Goal: Task Accomplishment & Management: Manage account settings

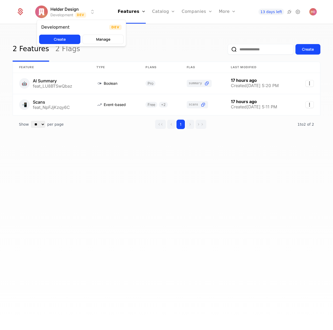
click at [66, 8] on html "Helder Design Development Dev Features Features Flags Catalog Plans Add Ons Cre…" at bounding box center [166, 165] width 333 height 330
click at [21, 12] on html "Helder Design Development Dev Features Features Flags Catalog Plans Add Ons Cre…" at bounding box center [166, 165] width 333 height 330
click at [21, 12] on icon at bounding box center [20, 11] width 7 height 7
click at [78, 186] on div "2 Features 2 Flags Create Feature Type Plans Flag Last Modified 🤖 AI Summary fe…" at bounding box center [166, 178] width 333 height 309
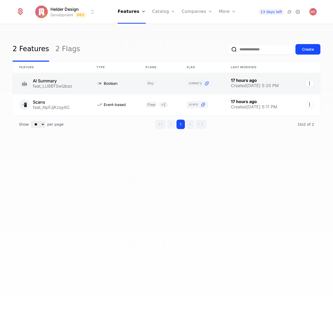
click at [60, 82] on link at bounding box center [51, 83] width 77 height 21
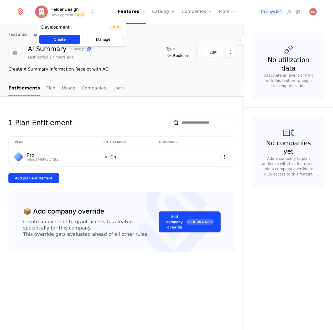
click at [58, 11] on html "Helder Design Development Dev Features Features Flags Catalog Plans Add Ons Cre…" at bounding box center [166, 165] width 333 height 330
click at [63, 11] on html "Helder Design Development Dev Features Features Flags Catalog Plans Add Ons Cre…" at bounding box center [166, 165] width 333 height 330
click at [300, 12] on icon at bounding box center [298, 12] width 6 height 6
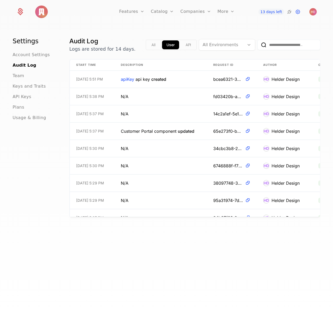
click at [23, 43] on h1 "Settings" at bounding box center [35, 41] width 44 height 8
click at [30, 55] on span "Account Settings" at bounding box center [31, 55] width 37 height 6
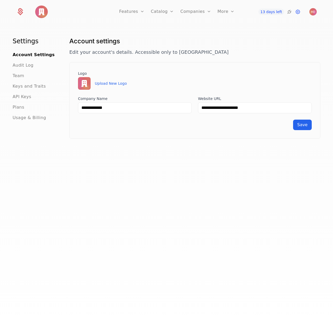
click at [21, 14] on icon at bounding box center [21, 13] width 6 height 6
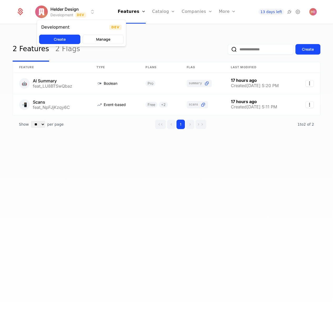
click at [94, 12] on html "Helder Design Development Dev Features Features Flags Catalog Plans Add Ons Cre…" at bounding box center [166, 165] width 333 height 330
click at [50, 27] on div "Development" at bounding box center [55, 27] width 28 height 4
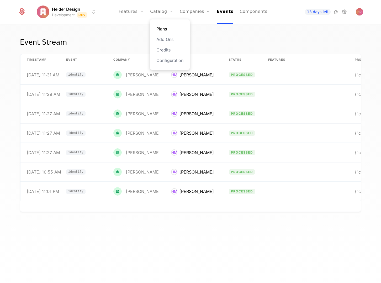
click at [160, 30] on link "Plans" at bounding box center [169, 29] width 27 height 6
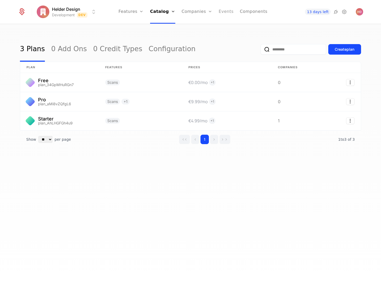
click at [223, 12] on link "Events" at bounding box center [226, 12] width 15 height 24
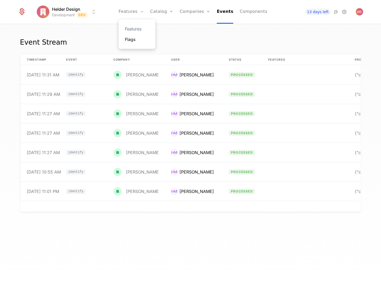
click at [135, 40] on link "Flags" at bounding box center [137, 39] width 24 height 6
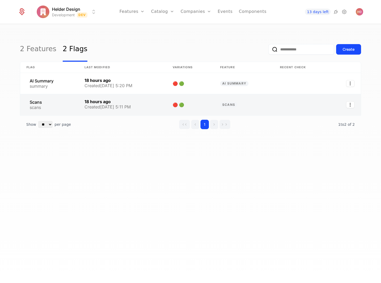
click at [139, 103] on link at bounding box center [122, 104] width 88 height 21
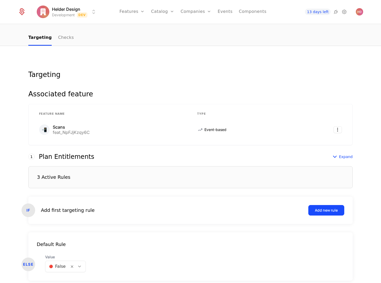
scroll to position [61, 0]
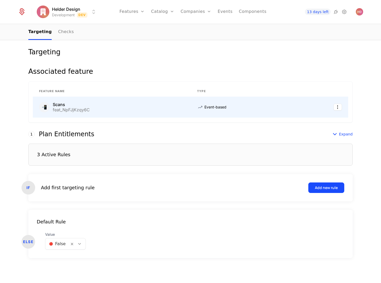
click at [96, 107] on div "📲 Scans feat_NpFJjKzqy6C" at bounding box center [111, 107] width 145 height 11
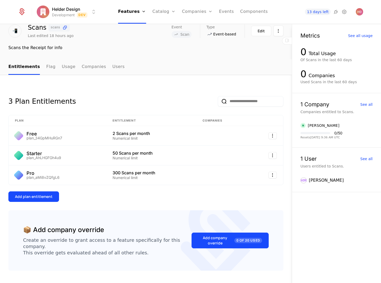
scroll to position [32, 0]
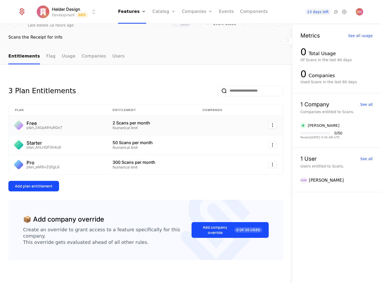
click at [184, 126] on div "Numerical limit" at bounding box center [152, 128] width 78 height 4
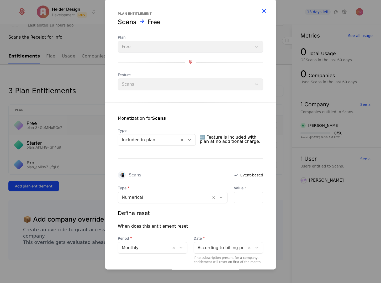
click at [264, 9] on icon "button" at bounding box center [264, 11] width 7 height 7
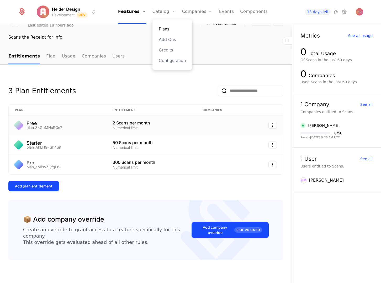
click at [165, 28] on link "Plans" at bounding box center [172, 29] width 27 height 6
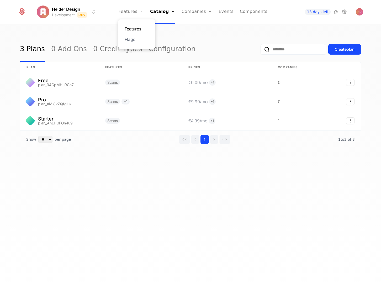
click at [136, 28] on link "Features" at bounding box center [137, 29] width 24 height 6
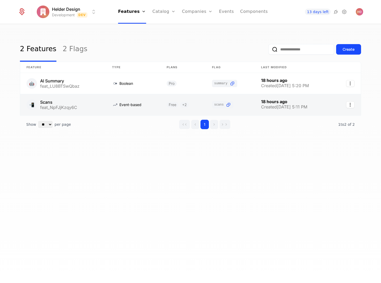
click at [71, 104] on link at bounding box center [63, 104] width 86 height 21
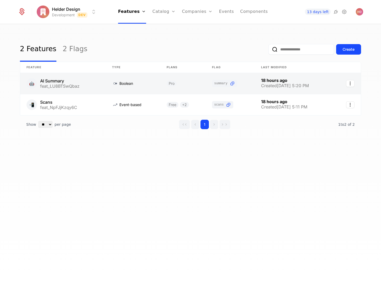
click at [55, 81] on link at bounding box center [63, 83] width 86 height 21
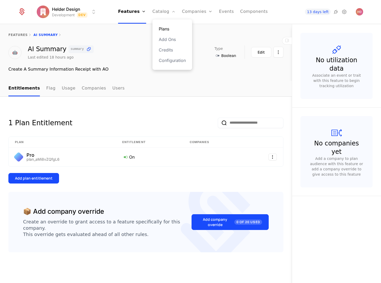
click at [163, 27] on link "Plans" at bounding box center [172, 29] width 27 height 6
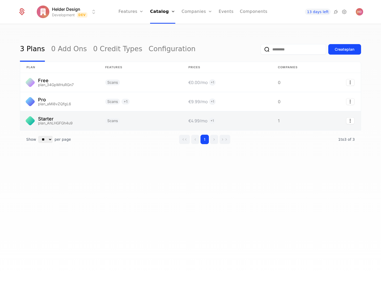
click at [78, 123] on link at bounding box center [59, 120] width 79 height 19
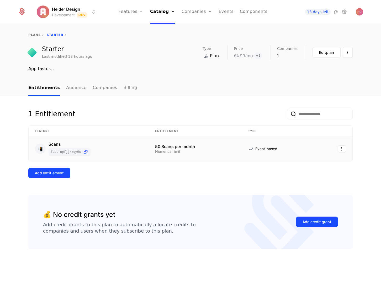
click at [117, 152] on div "📲 Scans feat_NpFJjKzqy6C" at bounding box center [89, 149] width 108 height 14
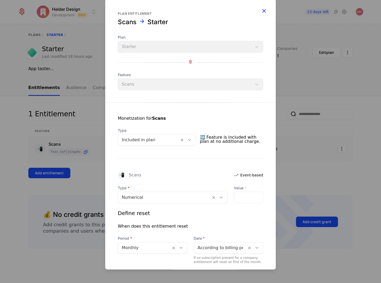
click at [265, 11] on icon "button" at bounding box center [264, 11] width 7 height 7
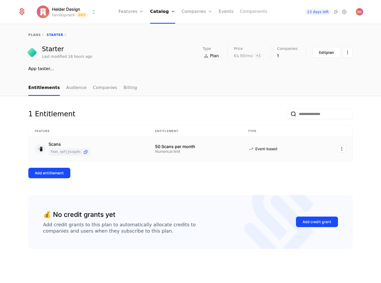
click at [252, 11] on link "Components" at bounding box center [254, 12] width 28 height 24
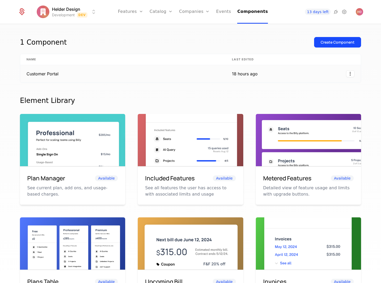
click at [161, 72] on td "Customer Portal" at bounding box center [123, 73] width 206 height 17
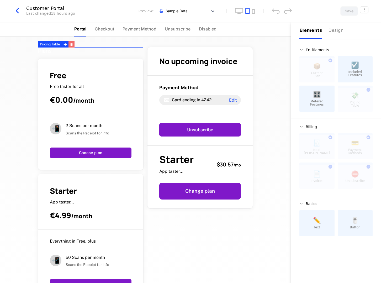
click at [71, 44] on icon "button" at bounding box center [71, 44] width 3 height 3
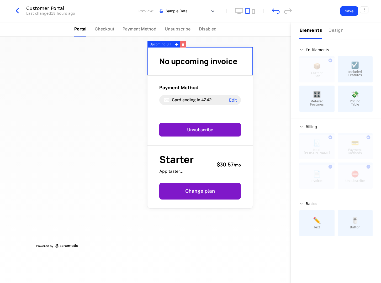
click at [182, 45] on icon "button" at bounding box center [183, 45] width 2 height 2
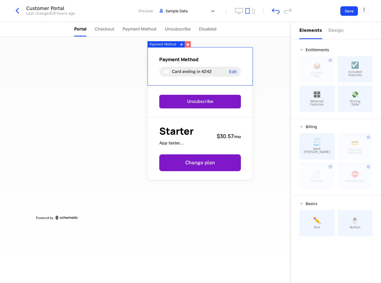
click at [187, 44] on icon "button" at bounding box center [188, 45] width 2 height 2
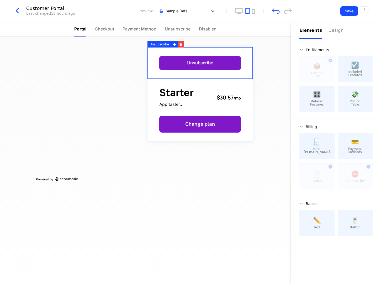
click at [180, 44] on icon "button" at bounding box center [181, 45] width 2 height 2
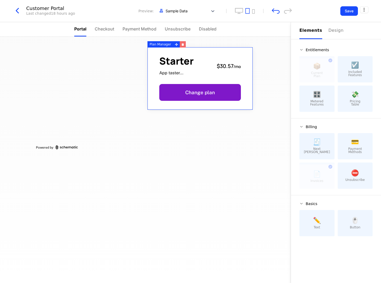
click at [182, 44] on icon "button" at bounding box center [183, 45] width 2 height 2
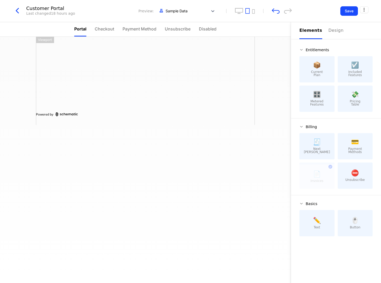
click at [317, 72] on span "Current Plan" at bounding box center [317, 73] width 12 height 6
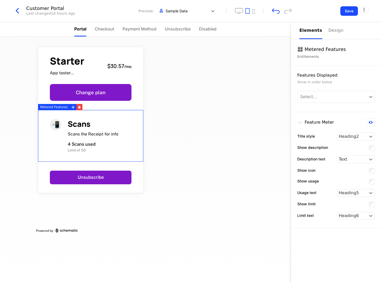
click at [108, 111] on div "📲 Scans Scans the Receipt for info 4 Scans used Limit of 50" at bounding box center [90, 136] width 105 height 52
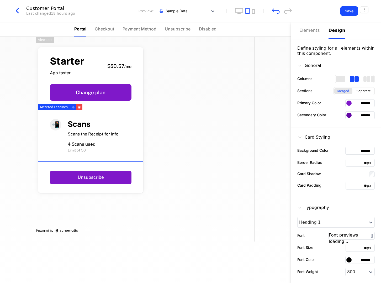
click at [332, 29] on div "Design" at bounding box center [337, 30] width 17 height 6
click at [308, 30] on div "Elements" at bounding box center [311, 30] width 23 height 6
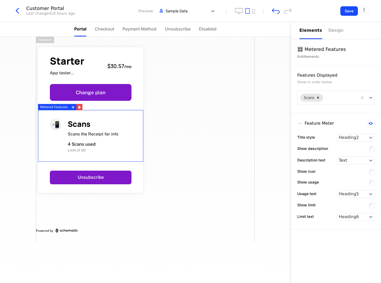
click at [172, 151] on div "Starter App taster... $30.57 / mo Change plan 📲 Scans Scans the Receipt for inf…" at bounding box center [145, 139] width 219 height 205
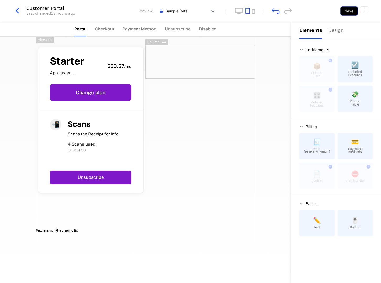
click at [347, 10] on button "Save" at bounding box center [349, 10] width 18 height 9
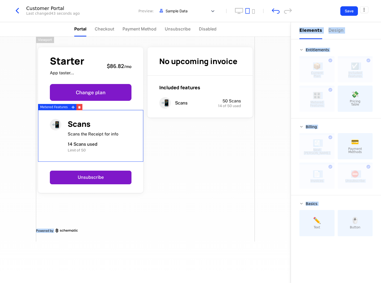
drag, startPoint x: 55, startPoint y: 159, endPoint x: 50, endPoint y: 124, distance: 35.5
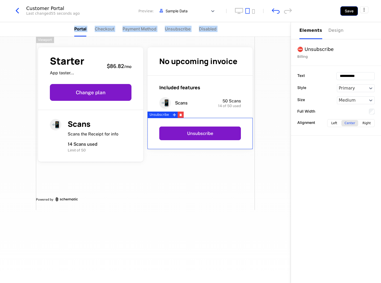
click at [350, 10] on button "Save" at bounding box center [349, 10] width 18 height 9
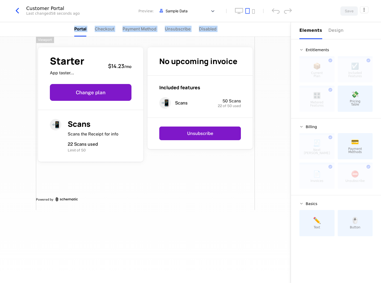
click at [46, 205] on div "Starter App taster... $14.23 / mo Change plan 📲 Scans Scans the Receipt for inf…" at bounding box center [145, 123] width 219 height 173
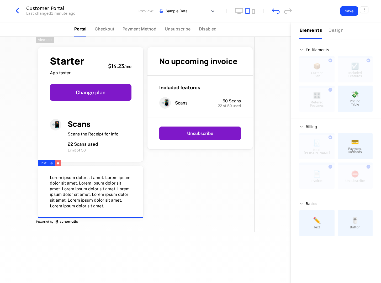
click at [59, 165] on button "button" at bounding box center [58, 163] width 6 height 6
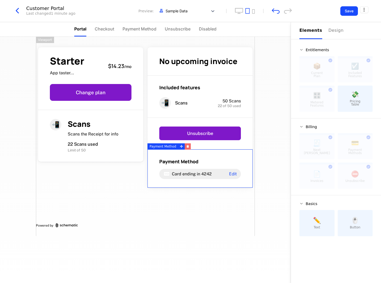
click at [186, 148] on icon "button" at bounding box center [187, 146] width 3 height 3
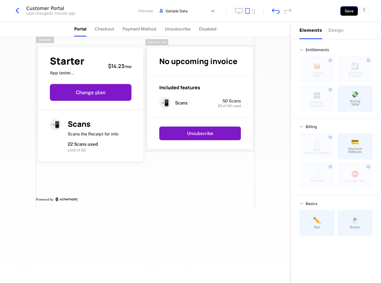
click at [345, 11] on button "Save" at bounding box center [349, 10] width 18 height 9
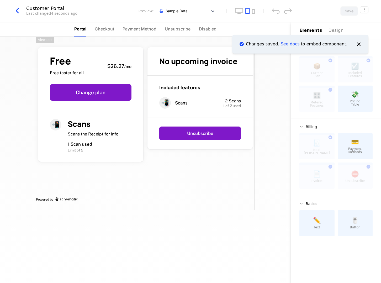
click at [145, 222] on div "Free Free taster for all $26.27 / mo Change plan 📲 Scans Scans the Receipt for …" at bounding box center [145, 160] width 291 height 246
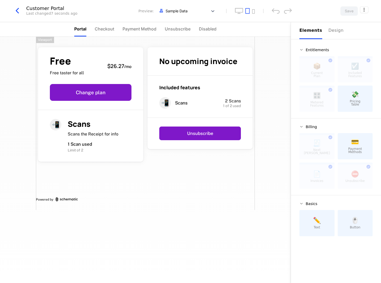
click at [102, 209] on div "Free Free taster for all $26.27 / mo Change plan 📲 Scans Scans the Receipt for …" at bounding box center [145, 123] width 219 height 173
click at [226, 93] on div "Included features 📲 Scans 2 Scans 1 of 2 used" at bounding box center [200, 97] width 105 height 42
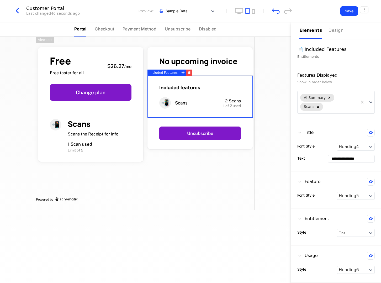
click at [226, 223] on div "Free Free taster for all $26.27 / mo Change plan 📲 Scans Scans the Receipt for …" at bounding box center [145, 160] width 291 height 246
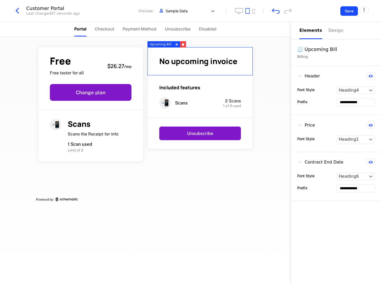
click at [221, 64] on span "No upcoming invoice" at bounding box center [198, 61] width 78 height 11
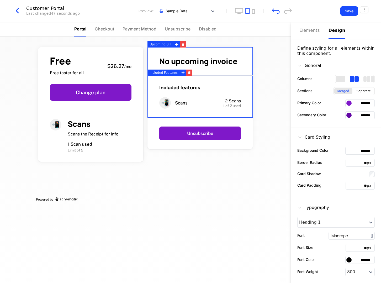
click at [330, 29] on div "Design" at bounding box center [337, 30] width 17 height 6
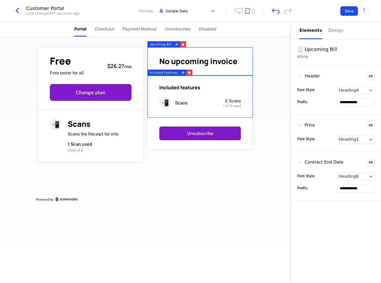
click at [306, 30] on div "Elements" at bounding box center [311, 30] width 23 height 6
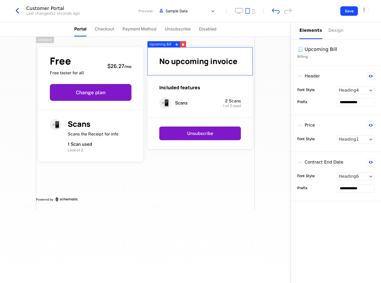
click at [181, 203] on div "Free Free taster for all $26.27 / mo Change plan 📲 Scans Scans the Receipt for …" at bounding box center [145, 123] width 219 height 173
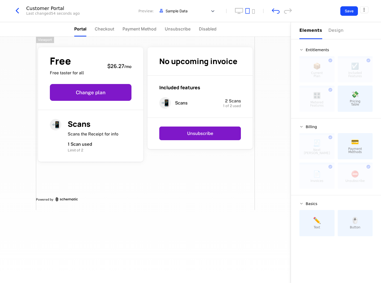
click at [162, 241] on div "Free Free taster for all $26.27 / mo Change plan 📲 Scans Scans the Receipt for …" at bounding box center [145, 160] width 291 height 246
click at [182, 45] on icon "button" at bounding box center [183, 45] width 2 height 2
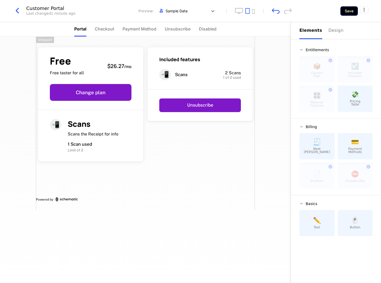
click at [350, 10] on button "Save" at bounding box center [349, 10] width 18 height 9
click at [106, 29] on span "Checkout" at bounding box center [104, 29] width 19 height 6
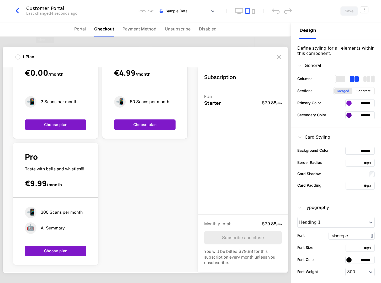
scroll to position [67, 0]
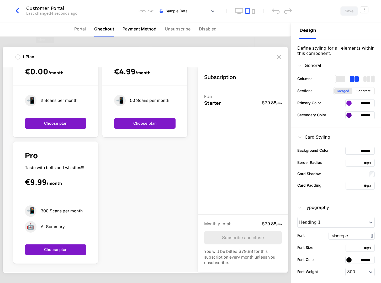
click at [151, 28] on span "Payment Method" at bounding box center [140, 29] width 34 height 6
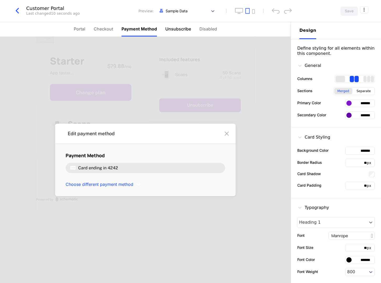
click at [181, 29] on span "Unsubscribe" at bounding box center [178, 29] width 26 height 6
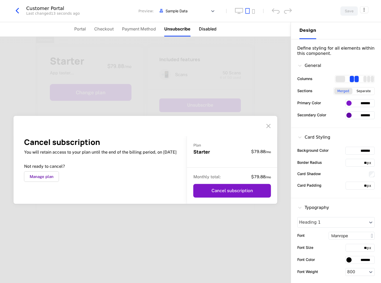
click at [208, 29] on span "Disabled" at bounding box center [208, 29] width 18 height 6
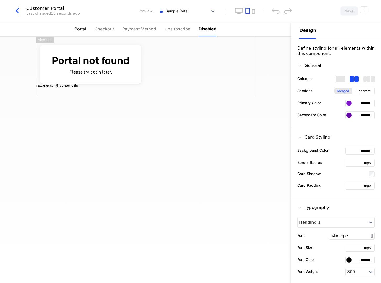
click at [80, 29] on span "Portal" at bounding box center [81, 29] width 12 height 6
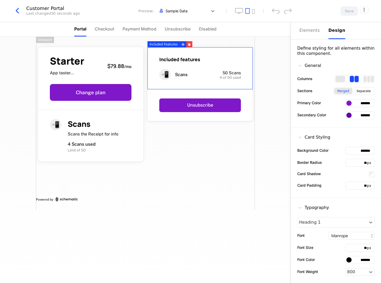
click at [284, 178] on div "Starter App taster... $79.88 / mo Change plan 📲 Scans Scans the Receipt for inf…" at bounding box center [145, 160] width 291 height 246
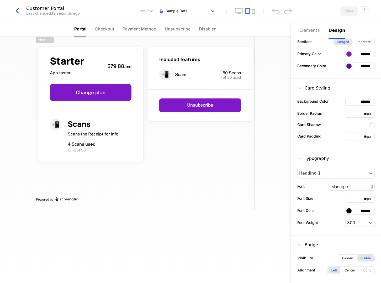
scroll to position [0, 0]
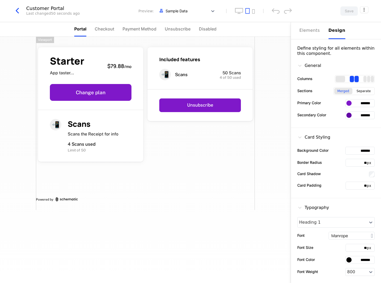
click at [17, 11] on icon "button" at bounding box center [17, 10] width 9 height 9
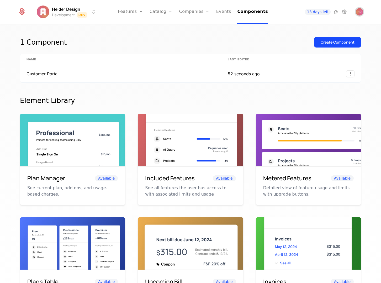
click at [360, 11] on img "Open user button" at bounding box center [359, 11] width 7 height 7
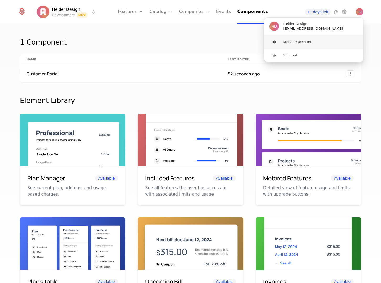
click at [293, 43] on button "Manage account" at bounding box center [313, 41] width 99 height 13
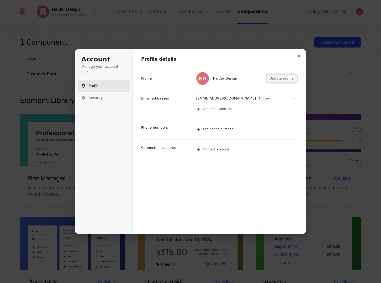
click at [277, 79] on button "Update profile" at bounding box center [282, 79] width 30 height 8
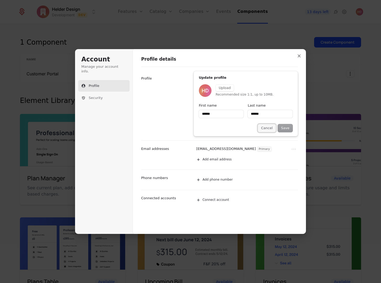
type input "******"
click at [264, 127] on button "Cancel" at bounding box center [267, 128] width 18 height 8
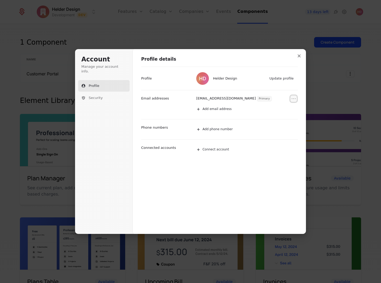
click at [294, 99] on icon "Open menu" at bounding box center [293, 99] width 3 height 0
click at [238, 112] on button "Add email address" at bounding box center [249, 109] width 110 height 12
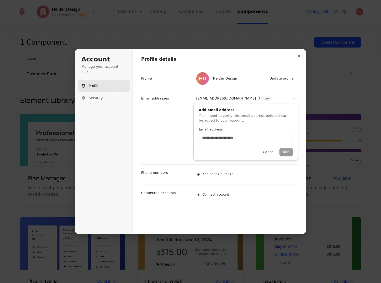
click at [162, 122] on div "[EMAIL_ADDRESS][DOMAIN_NAME] Primary Add email address You'll need to verify th…" at bounding box center [219, 127] width 157 height 74
click at [92, 96] on span "Security" at bounding box center [96, 98] width 14 height 5
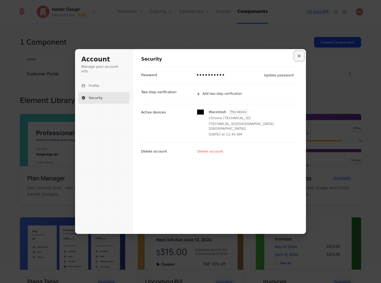
click at [298, 56] on icon "Close modal" at bounding box center [299, 55] width 3 height 3
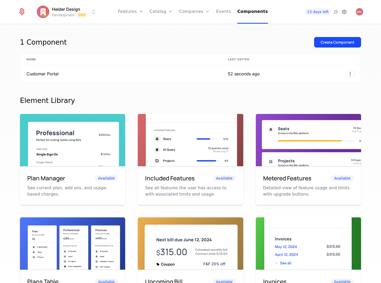
click at [344, 12] on icon at bounding box center [344, 12] width 6 height 6
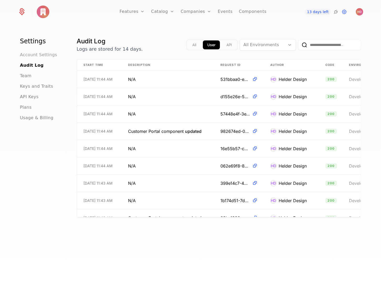
click at [40, 55] on span "Account Settings" at bounding box center [38, 55] width 37 height 6
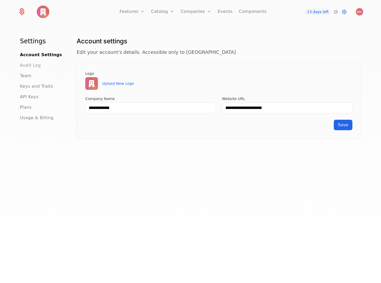
click at [26, 68] on span "Audit Log" at bounding box center [30, 65] width 21 height 6
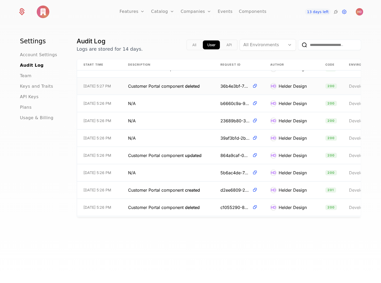
scroll to position [657, 0]
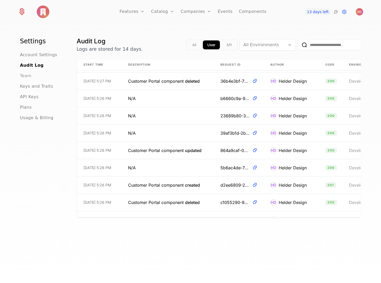
click at [24, 76] on span "Team" at bounding box center [26, 76] width 12 height 6
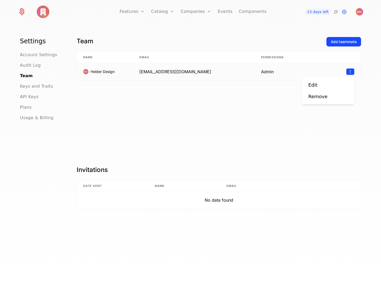
click at [350, 71] on html "Features Features Flags Catalog Plans Add Ons Credits Configuration Companies C…" at bounding box center [190, 141] width 381 height 283
click at [311, 84] on div "Edit" at bounding box center [312, 84] width 9 height 7
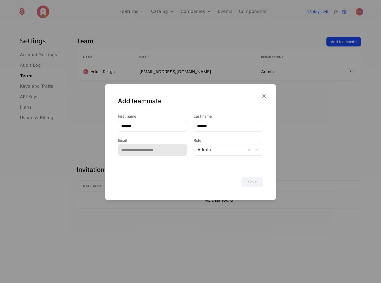
click at [28, 86] on div at bounding box center [190, 141] width 381 height 283
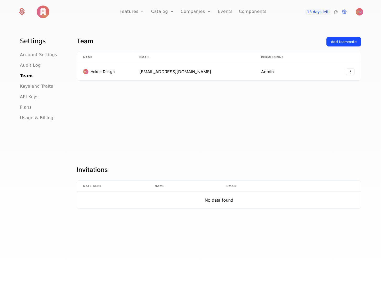
click at [28, 86] on span "Keys and Traits" at bounding box center [36, 86] width 33 height 6
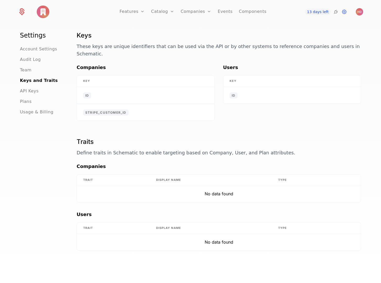
scroll to position [12, 0]
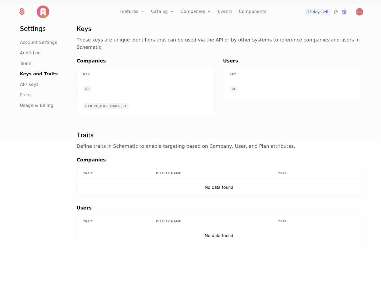
click at [28, 95] on span "Plans" at bounding box center [26, 95] width 12 height 6
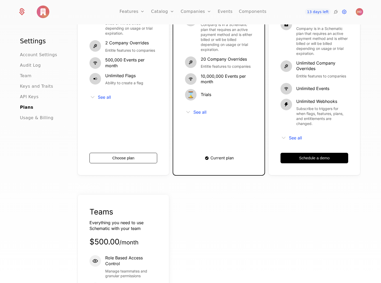
scroll to position [278, 0]
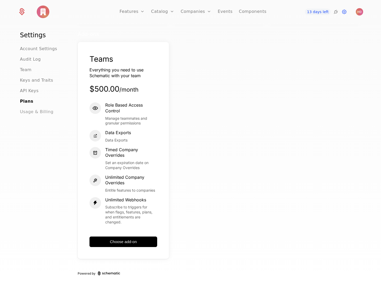
click at [40, 109] on span "Usage & Billing" at bounding box center [37, 112] width 34 height 6
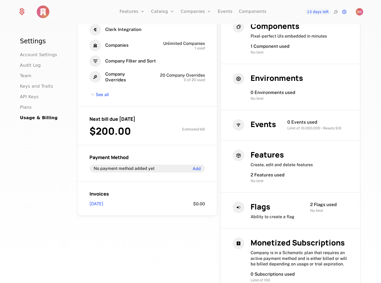
scroll to position [139, 0]
